Goal: Task Accomplishment & Management: Manage account settings

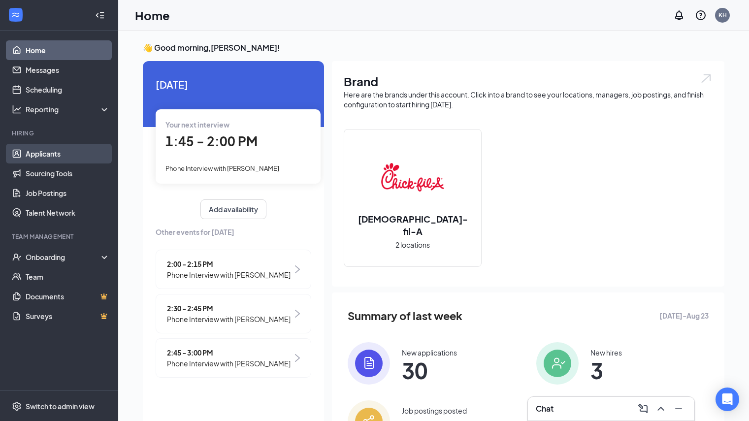
click at [83, 150] on link "Applicants" at bounding box center [68, 154] width 84 height 20
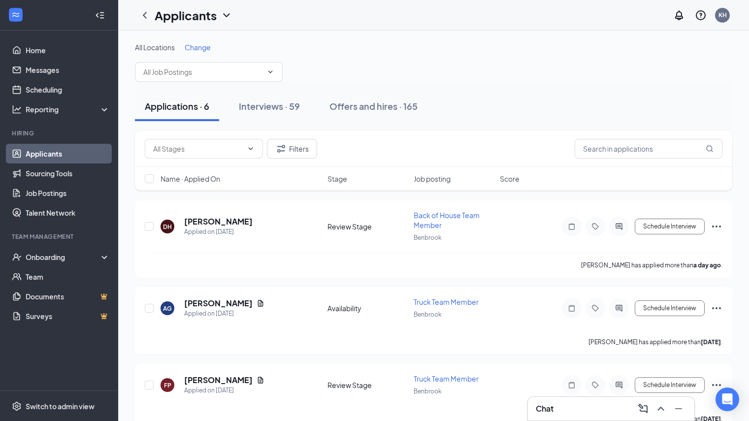
click at [194, 52] on div "All Locations Change" at bounding box center [433, 61] width 597 height 39
click at [197, 48] on span "Change" at bounding box center [198, 47] width 26 height 9
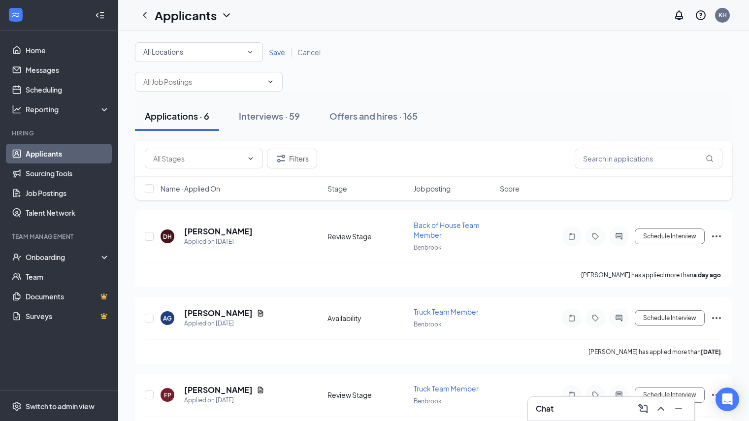
click at [198, 53] on div "All Locations" at bounding box center [198, 52] width 111 height 12
click at [194, 101] on div "Benbrook" at bounding box center [199, 104] width 112 height 12
click at [276, 51] on span "Save" at bounding box center [277, 52] width 16 height 9
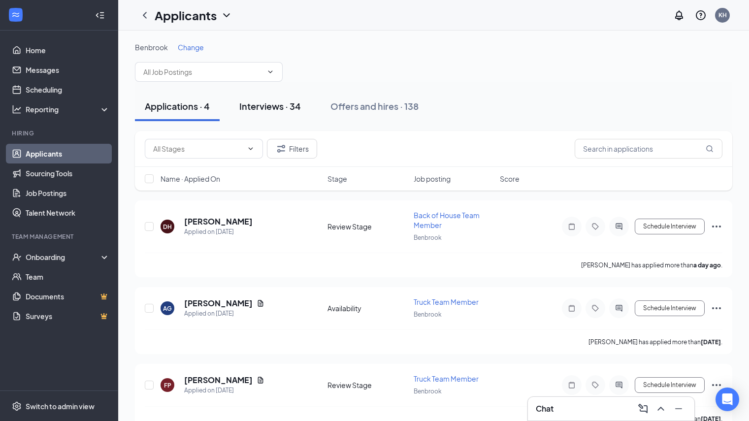
click at [293, 107] on div "Interviews · 34" at bounding box center [270, 106] width 62 height 12
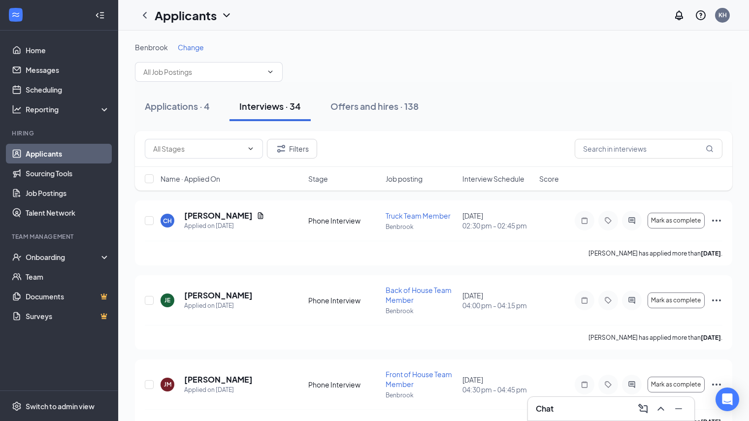
click at [497, 178] on span "Interview Schedule" at bounding box center [493, 179] width 62 height 10
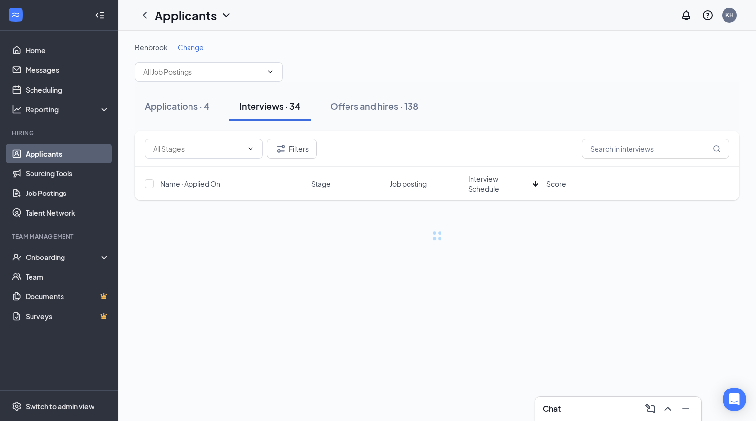
click at [497, 178] on span "Interview Schedule" at bounding box center [498, 184] width 61 height 20
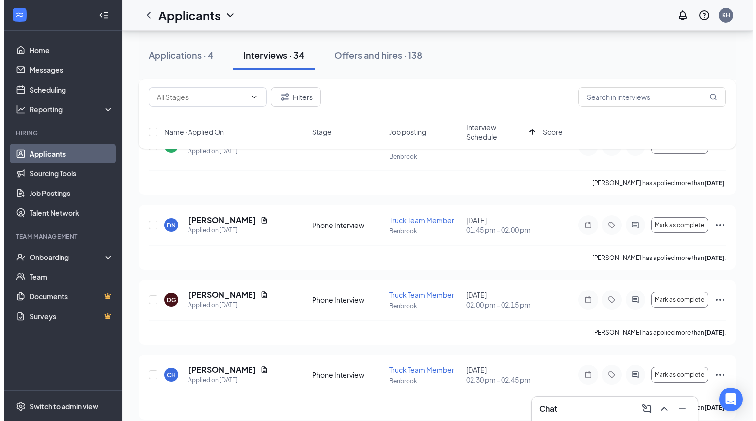
scroll to position [197, 0]
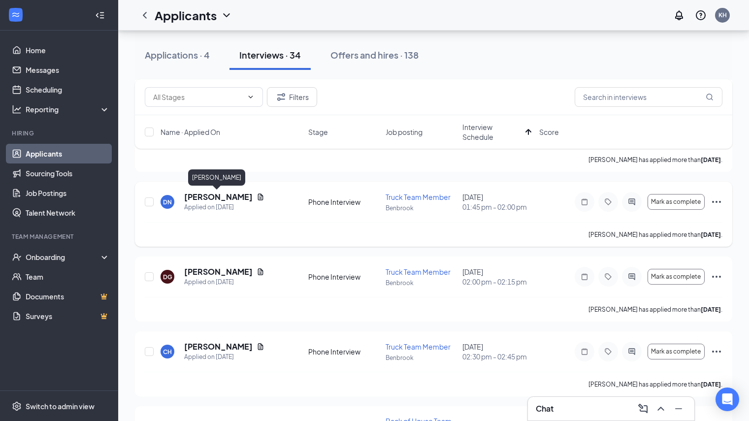
click at [221, 198] on h5 "[PERSON_NAME]" at bounding box center [218, 197] width 68 height 11
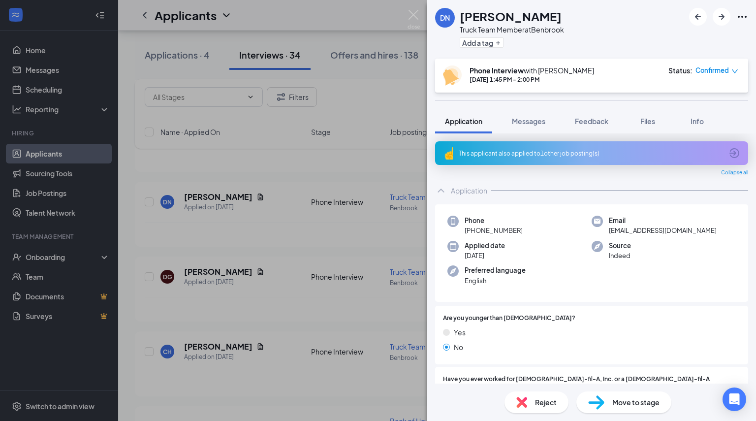
click at [553, 156] on div "This applicant also applied to 1 other job posting(s)" at bounding box center [591, 153] width 264 height 8
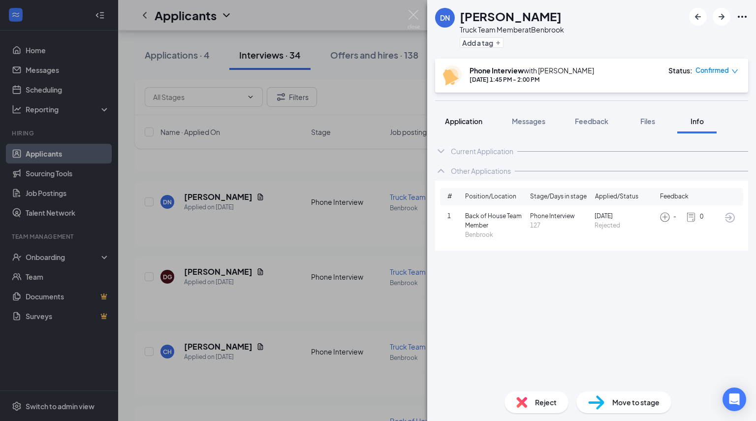
click at [480, 120] on span "Application" at bounding box center [463, 121] width 37 height 9
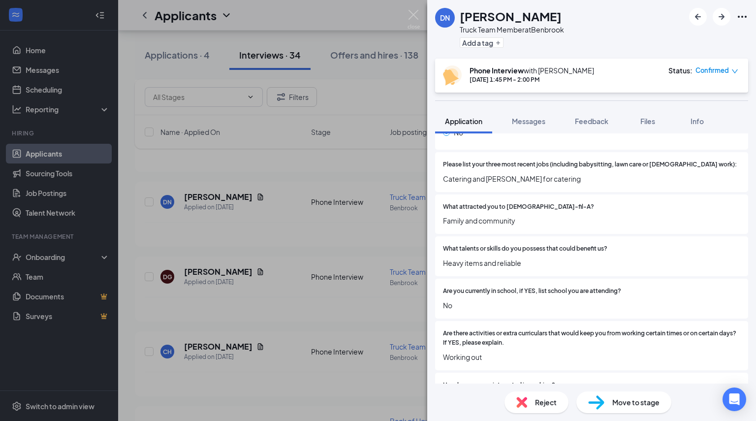
scroll to position [345, 0]
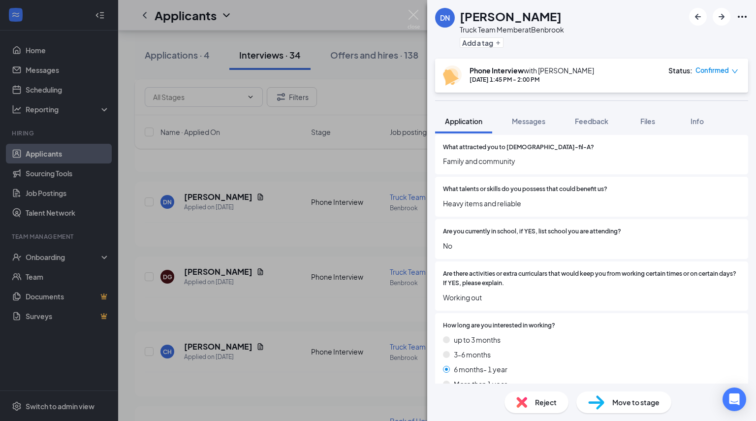
click at [642, 404] on span "Move to stage" at bounding box center [636, 402] width 47 height 11
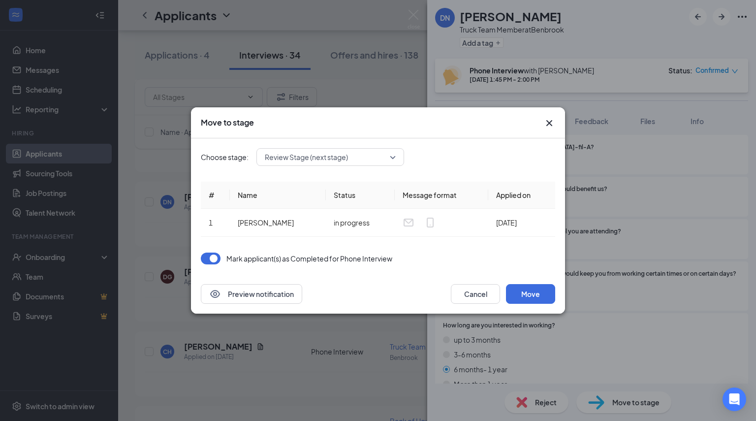
click at [555, 117] on div "Move to stage" at bounding box center [378, 122] width 374 height 31
click at [544, 127] on icon "Cross" at bounding box center [550, 123] width 12 height 12
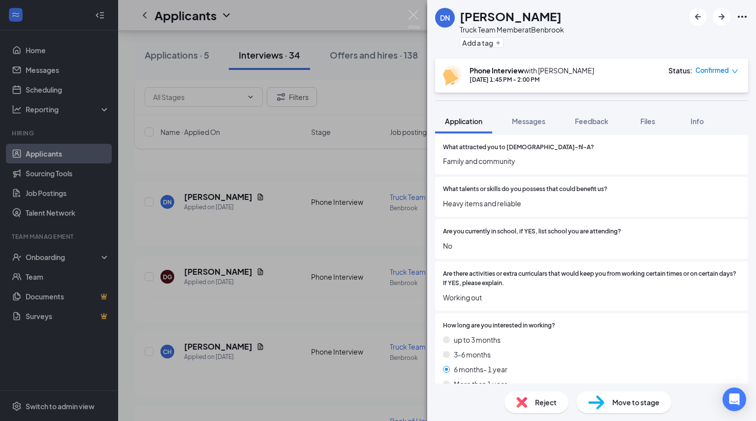
click at [641, 407] on span "Move to stage" at bounding box center [636, 402] width 47 height 11
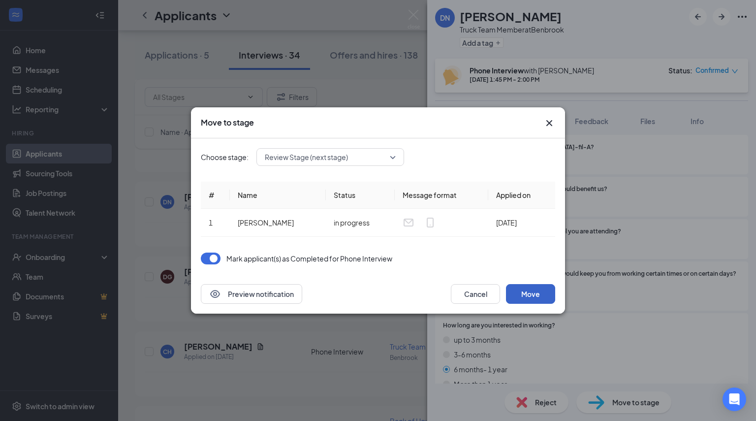
click at [521, 298] on button "Move" at bounding box center [530, 294] width 49 height 20
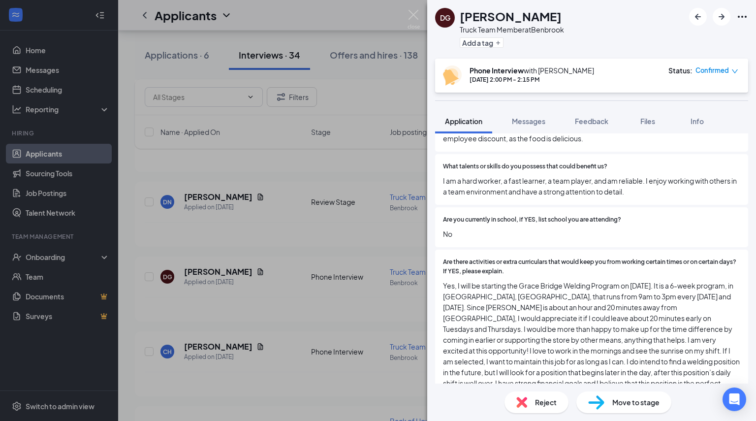
scroll to position [443, 0]
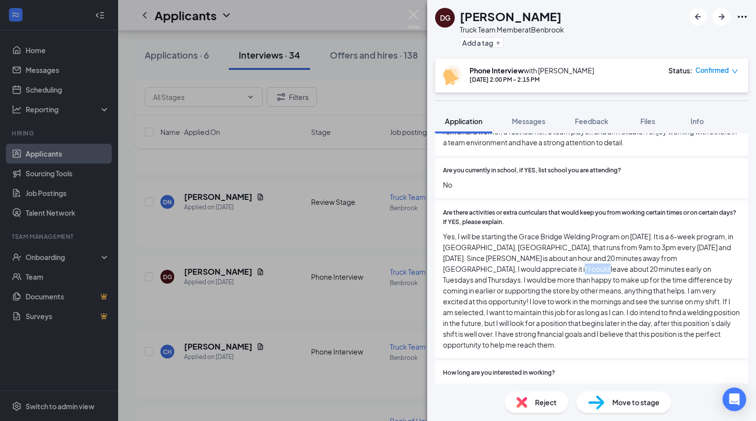
drag, startPoint x: 546, startPoint y: 259, endPoint x: 518, endPoint y: 259, distance: 27.6
click at [518, 259] on span "Yes, I will be starting the Grace Bridge Welding Program on [DATE]. It is a 6-w…" at bounding box center [591, 290] width 297 height 119
click at [515, 268] on span "Yes, I will be starting the Grace Bridge Welding Program on [DATE]. It is a 6-w…" at bounding box center [591, 290] width 297 height 119
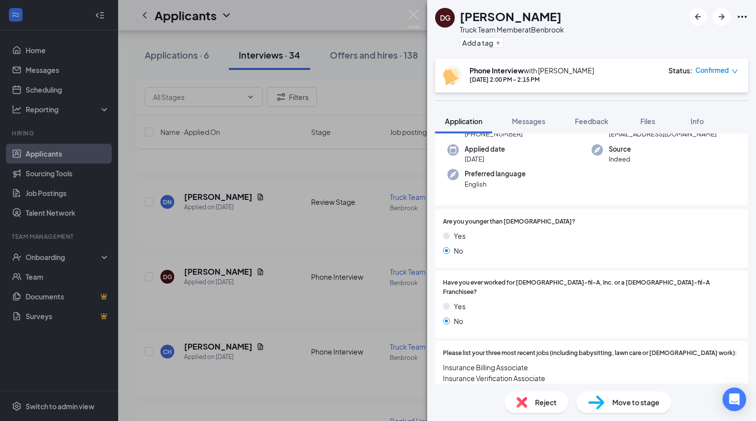
scroll to position [0, 0]
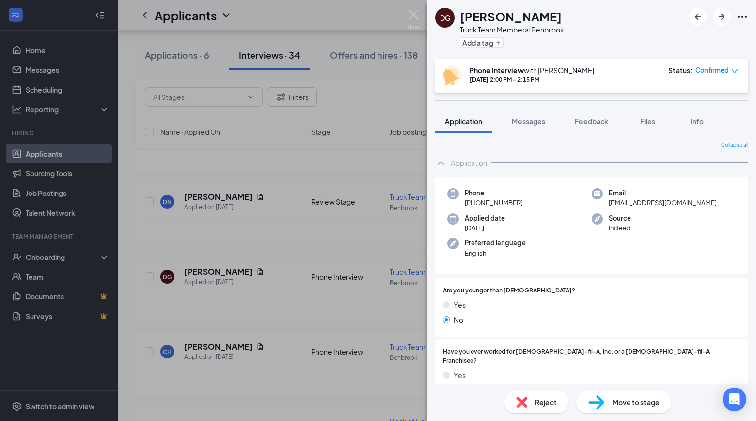
click at [604, 403] on img at bounding box center [596, 402] width 16 height 14
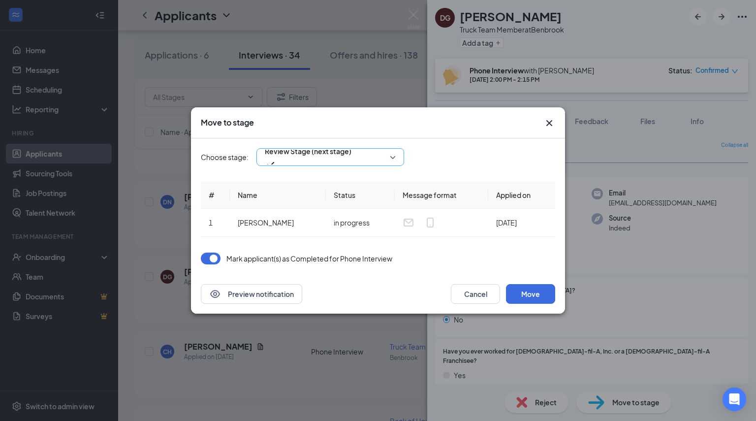
click at [352, 156] on span "Review Stage (next stage)" at bounding box center [308, 157] width 87 height 27
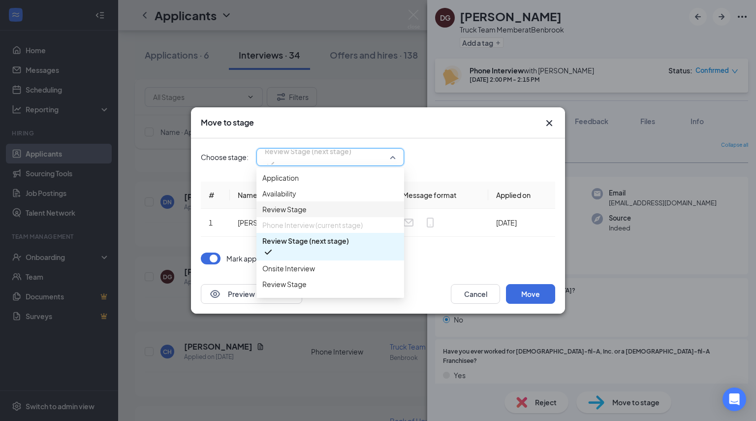
scroll to position [49, 0]
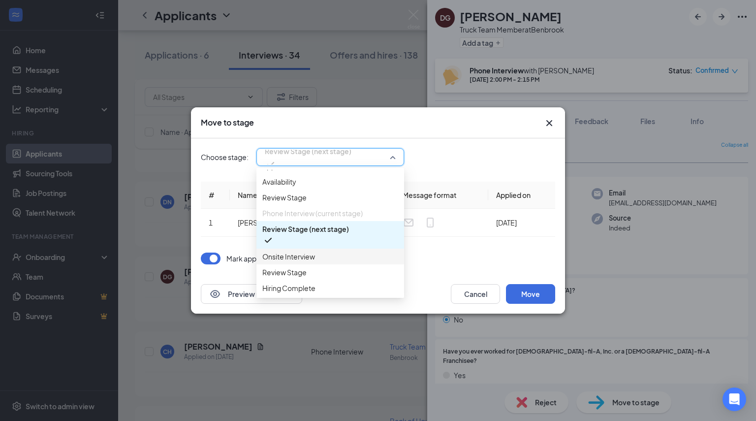
click at [331, 251] on span "Onsite Interview" at bounding box center [330, 256] width 136 height 11
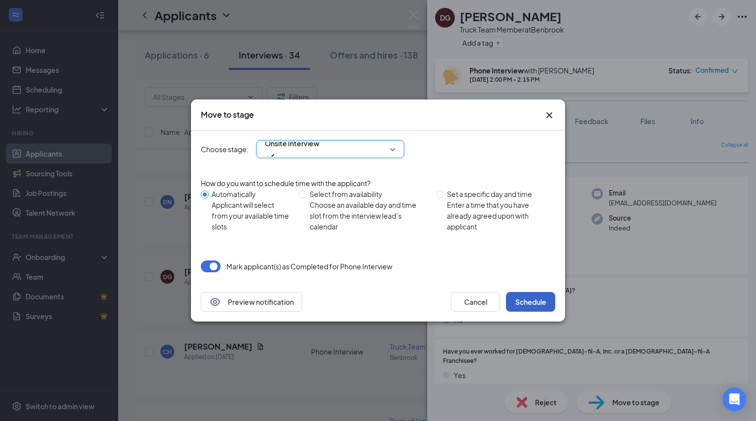
click at [524, 299] on button "Schedule" at bounding box center [530, 302] width 49 height 20
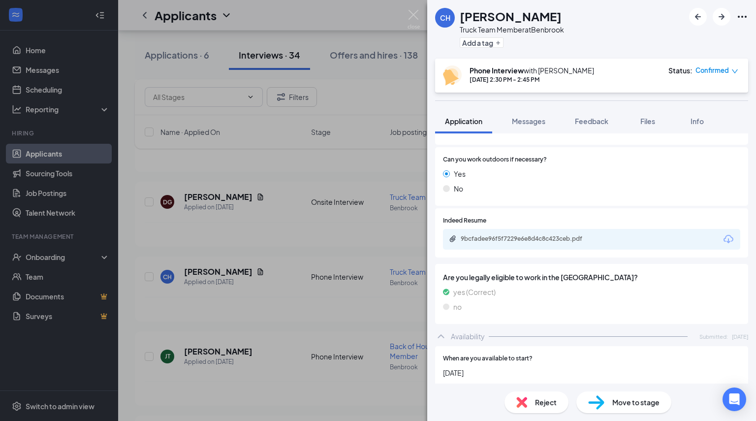
scroll to position [640, 0]
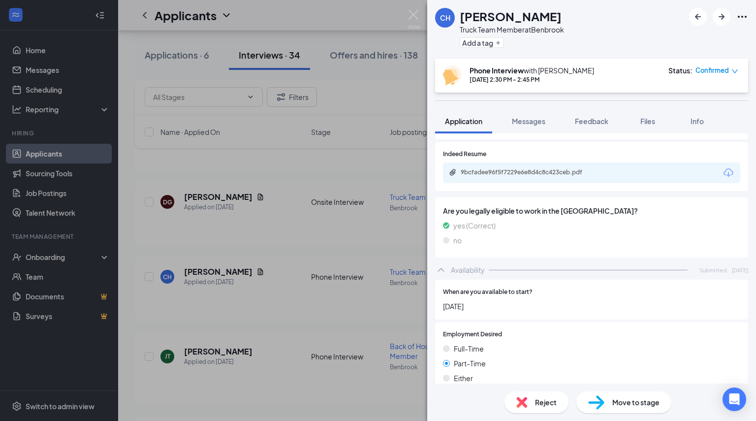
click at [573, 168] on div "9bcfadee96f5f7229e6e8d4c8c423ceb.pdf" at bounding box center [530, 172] width 138 height 8
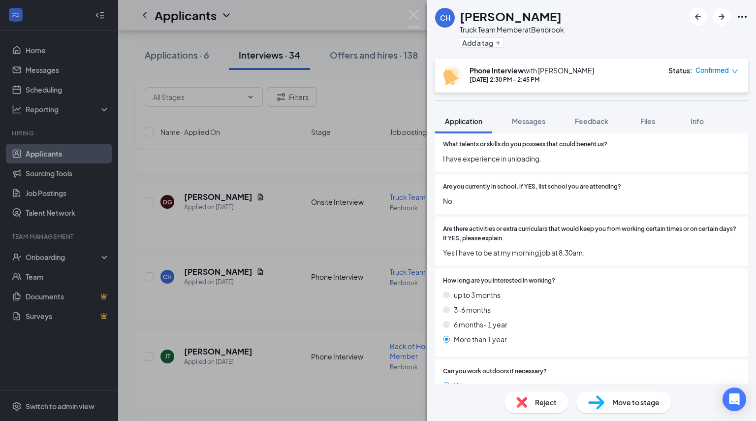
scroll to position [338, 0]
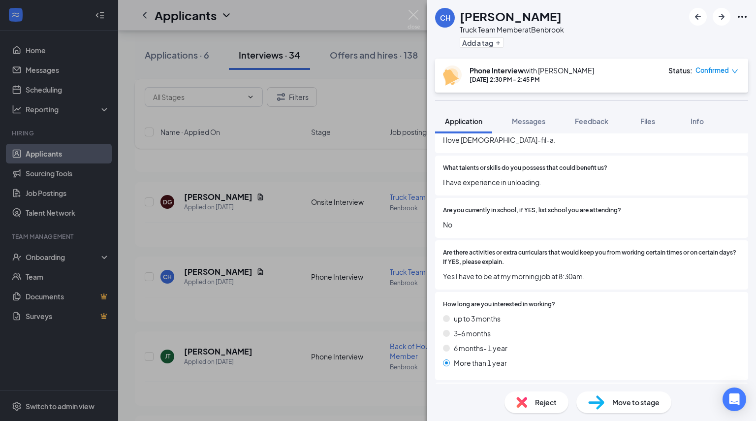
click at [625, 401] on span "Move to stage" at bounding box center [636, 402] width 47 height 11
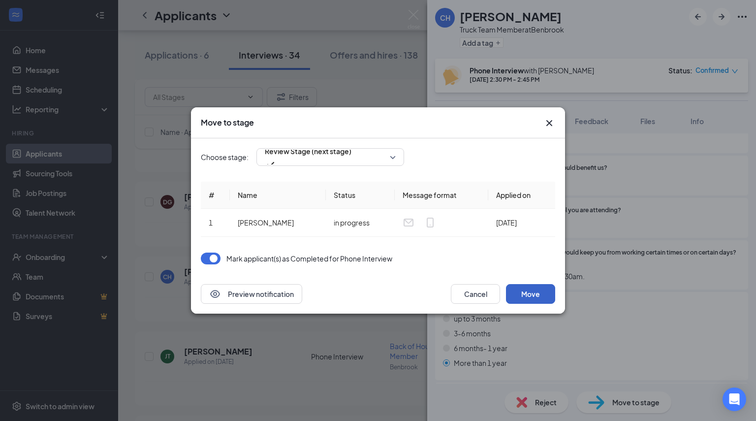
click at [536, 297] on button "Move" at bounding box center [530, 294] width 49 height 20
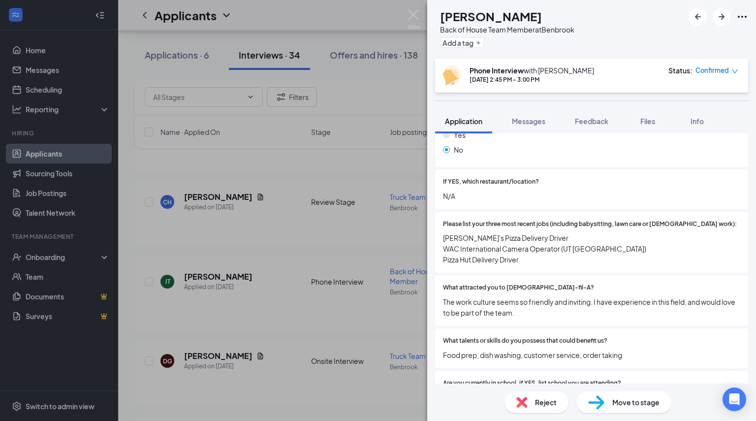
scroll to position [216, 0]
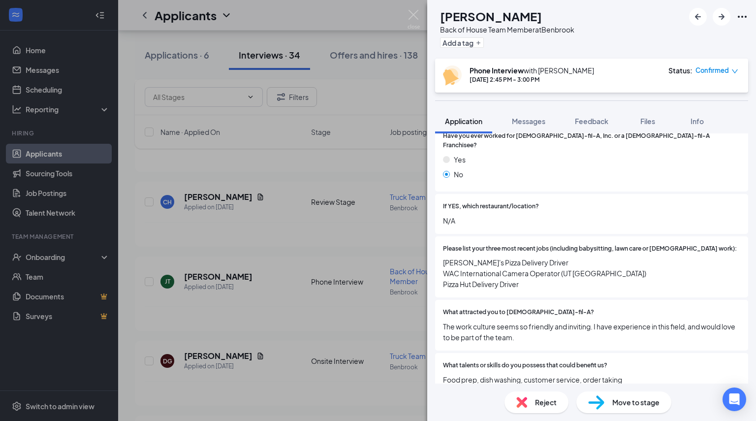
click at [604, 405] on img at bounding box center [596, 402] width 16 height 14
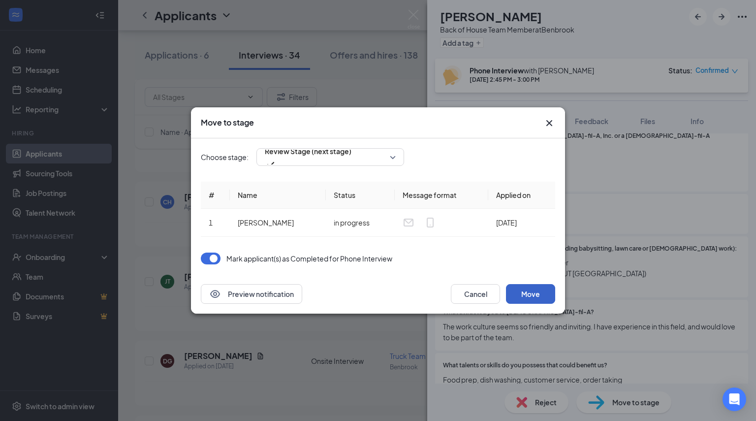
click at [537, 299] on button "Move" at bounding box center [530, 294] width 49 height 20
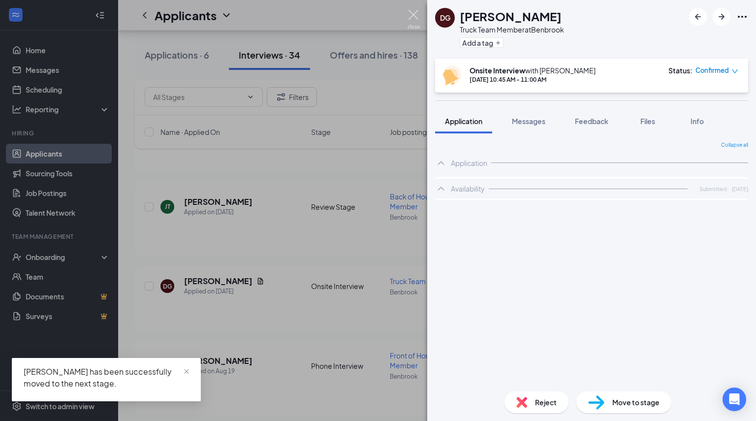
click at [414, 15] on img at bounding box center [414, 19] width 12 height 19
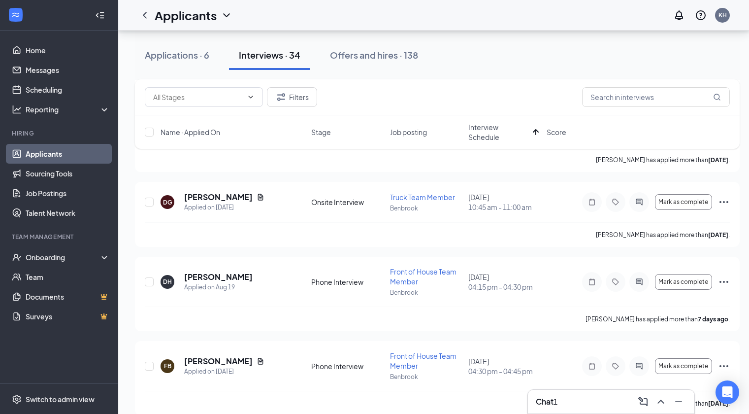
click at [557, 404] on div "1" at bounding box center [556, 401] width 4 height 11
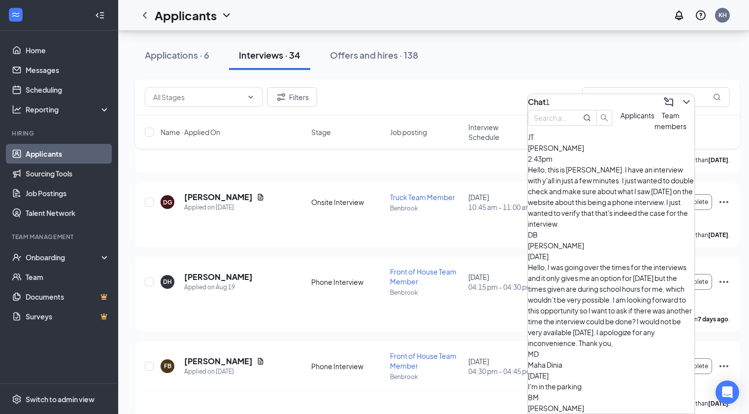
click at [590, 185] on div "Hello, this is [PERSON_NAME]. I have an interview with y'all in just a few minu…" at bounding box center [611, 196] width 166 height 65
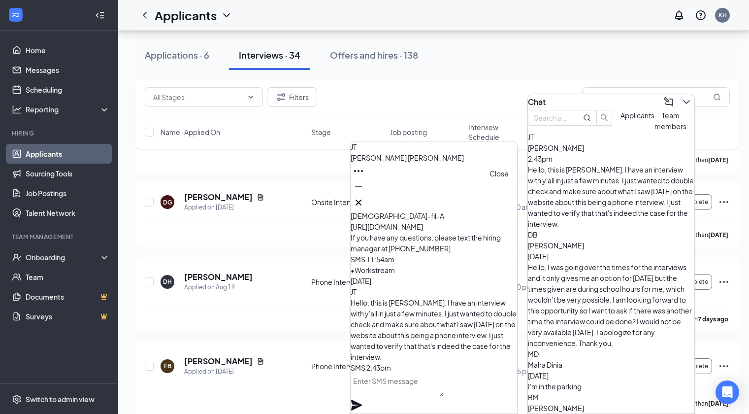
click at [364, 196] on icon "Cross" at bounding box center [359, 202] width 12 height 12
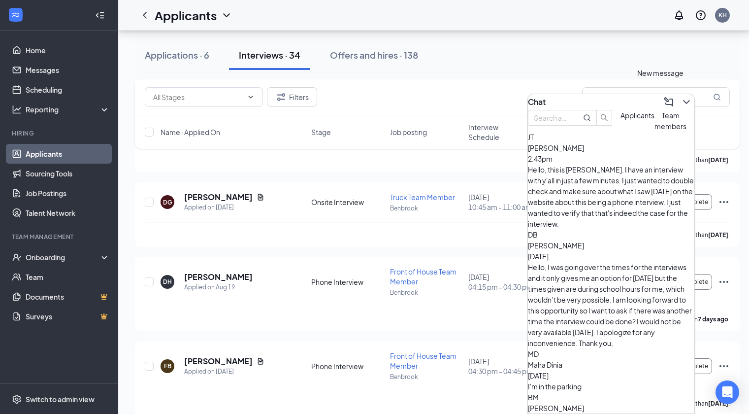
click at [681, 98] on icon "ChevronDown" at bounding box center [687, 102] width 12 height 12
